Goal: Check status: Check status

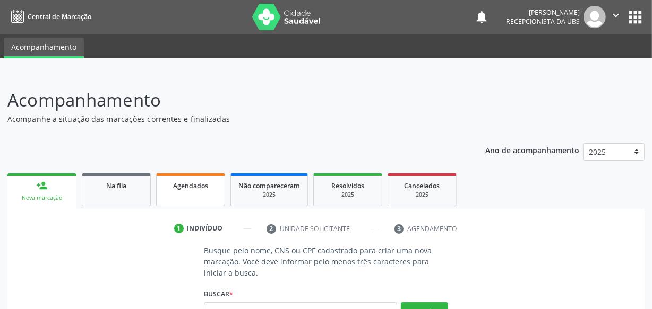
click at [191, 185] on span "Agendados" at bounding box center [190, 185] width 35 height 9
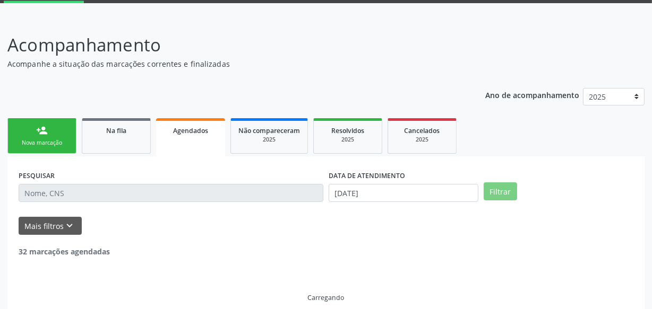
scroll to position [66, 0]
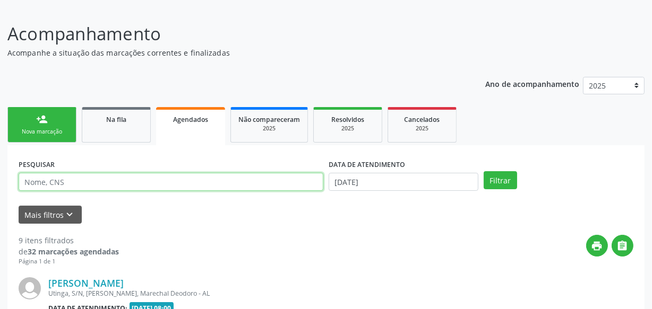
click at [191, 182] on input "text" at bounding box center [171, 182] width 305 height 18
type input "702001833287488"
click at [483, 171] on button "Filtrar" at bounding box center [499, 180] width 33 height 18
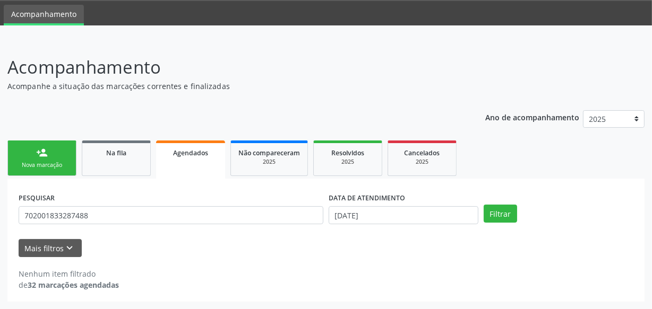
scroll to position [32, 0]
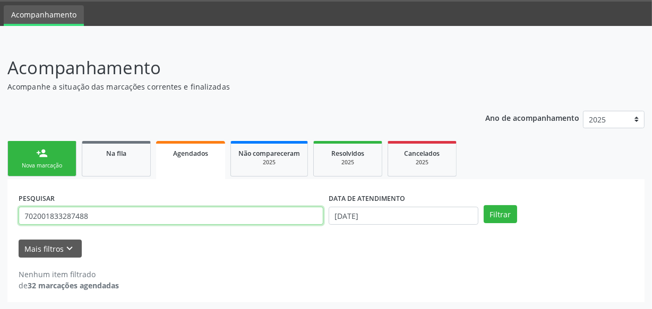
drag, startPoint x: 109, startPoint y: 209, endPoint x: 5, endPoint y: 223, distance: 105.0
click at [5, 223] on div "Acompanhamento Acompanhe a situação das marcações correntes e finalizadas Relat…" at bounding box center [326, 175] width 652 height 269
click at [105, 215] on input "702001833287488" at bounding box center [171, 216] width 305 height 18
click at [108, 212] on input "702001833287488" at bounding box center [171, 216] width 305 height 18
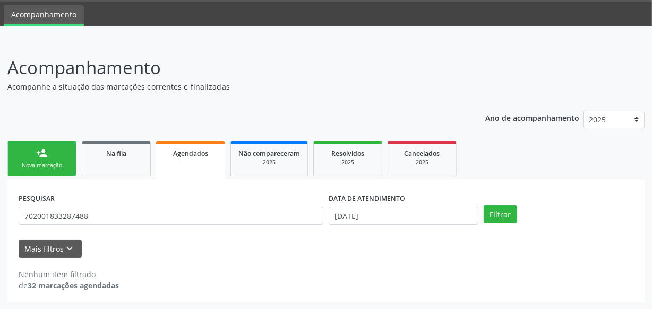
click at [153, 260] on div "Nenhum item filtrado de 32 marcações agendadas" at bounding box center [326, 274] width 615 height 33
drag, startPoint x: 401, startPoint y: 195, endPoint x: 396, endPoint y: 202, distance: 8.4
click at [398, 198] on label "DATA DE ATENDIMENTO" at bounding box center [366, 199] width 76 height 16
click at [395, 203] on label "DATA DE ATENDIMENTO" at bounding box center [366, 199] width 76 height 16
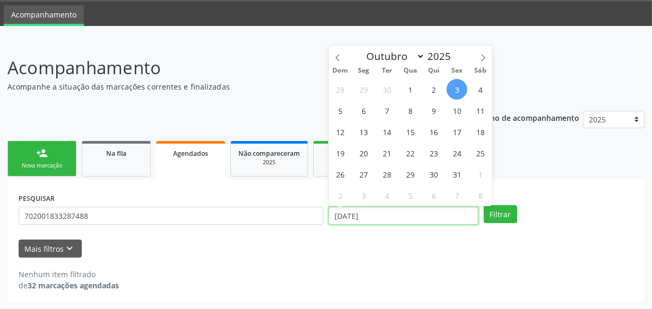
click at [395, 212] on input "[DATE]" at bounding box center [403, 216] width 150 height 18
click at [456, 93] on span "3" at bounding box center [456, 89] width 21 height 21
type input "[DATE]"
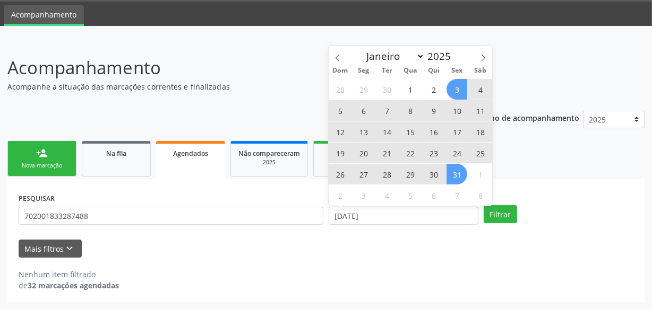
click at [454, 168] on span "31" at bounding box center [456, 174] width 21 height 21
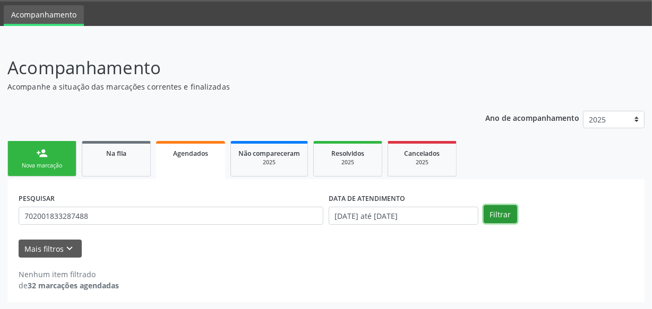
click at [501, 209] on button "Filtrar" at bounding box center [499, 214] width 33 height 18
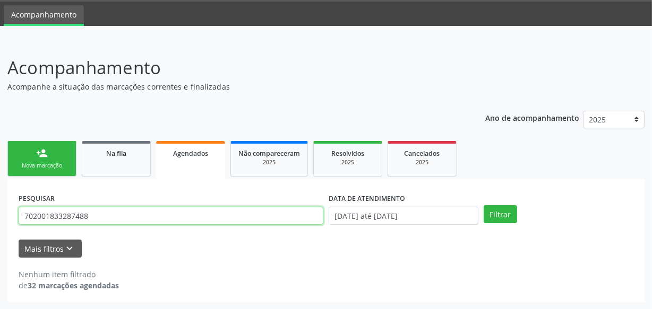
drag, startPoint x: 42, startPoint y: 217, endPoint x: 0, endPoint y: 211, distance: 42.9
click at [0, 211] on div "Acompanhamento Acompanhe a situação das marcações correntes e finalizadas Relat…" at bounding box center [326, 175] width 652 height 269
click at [483, 205] on button "Filtrar" at bounding box center [499, 214] width 33 height 18
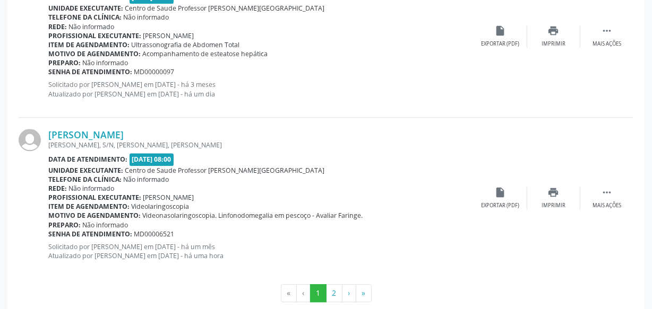
scroll to position [2493, 0]
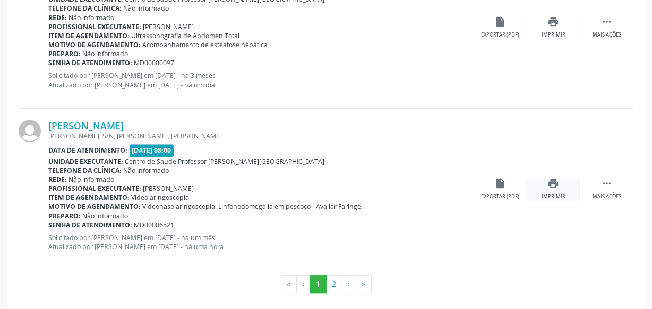
click at [549, 188] on div "print Imprimir" at bounding box center [553, 189] width 53 height 23
click at [335, 279] on button "2" at bounding box center [334, 284] width 16 height 18
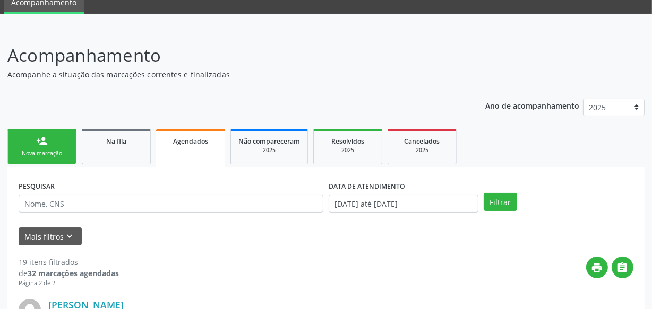
scroll to position [44, 0]
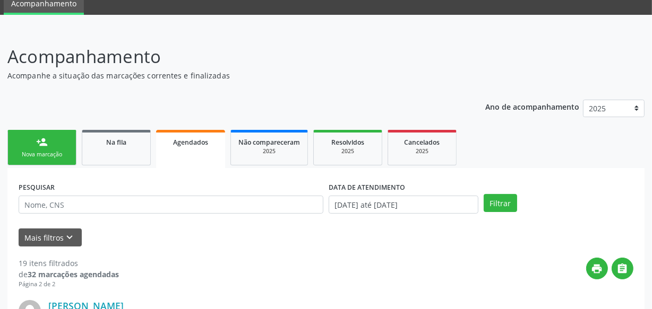
click at [29, 167] on ul "person_add Nova marcação Na fila Agendados Não compareceram 2025 Resolvidos 202…" at bounding box center [325, 147] width 637 height 41
click at [34, 157] on div "Nova marcação" at bounding box center [41, 155] width 53 height 8
